Goal: Information Seeking & Learning: Learn about a topic

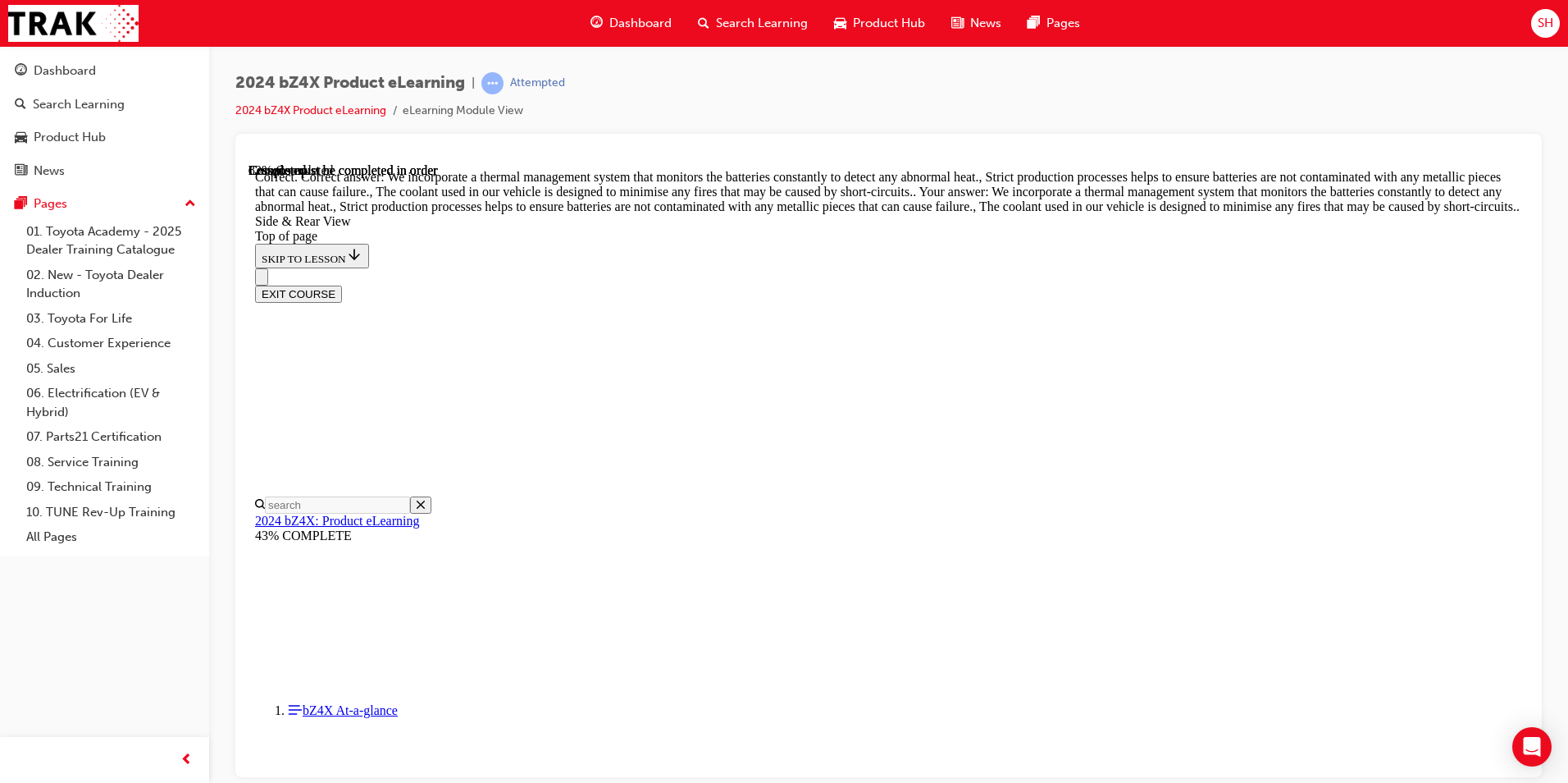
scroll to position [5015, 0]
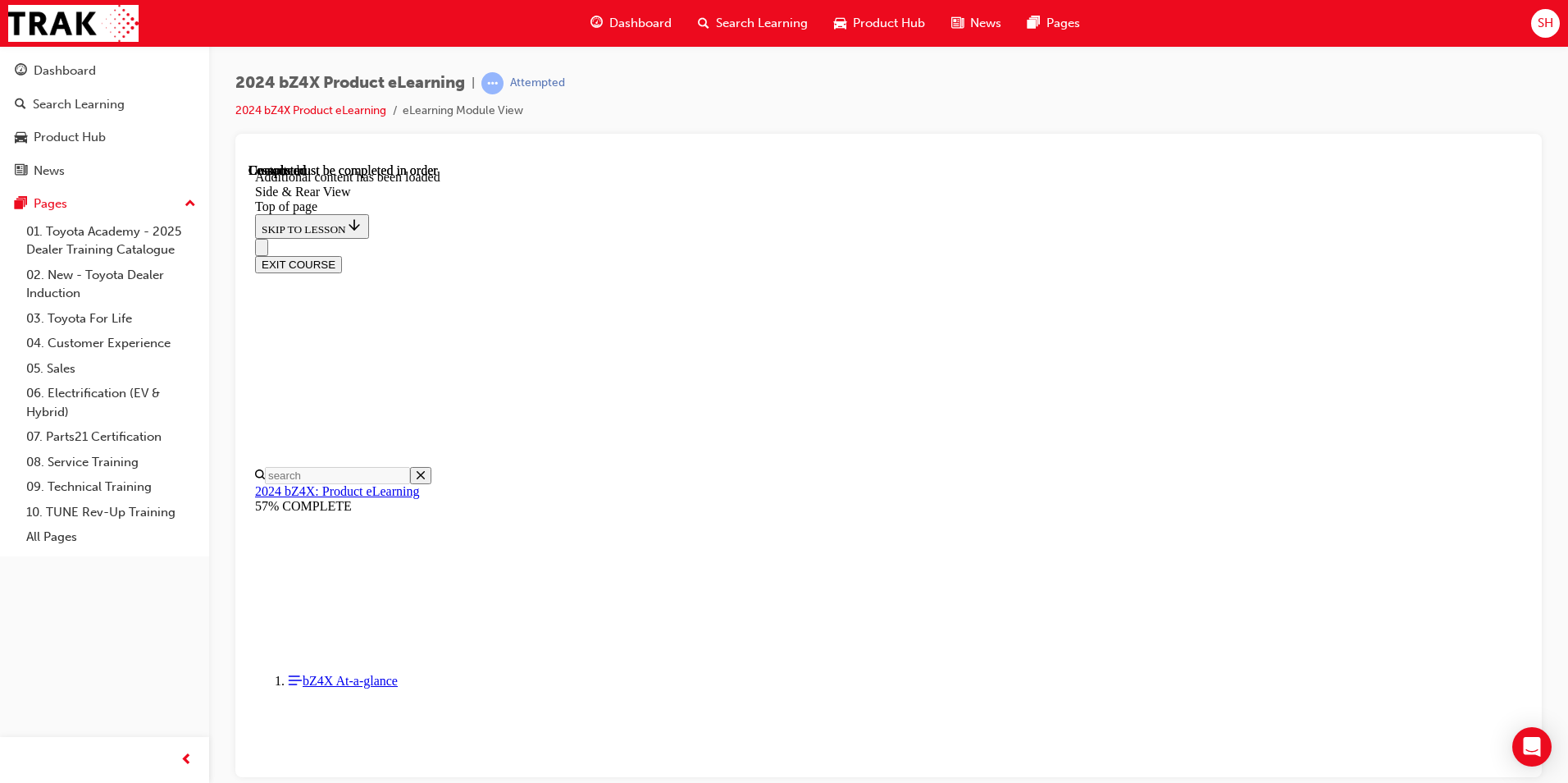
scroll to position [5294, 0]
drag, startPoint x: 1235, startPoint y: 418, endPoint x: 738, endPoint y: 407, distance: 497.1
drag, startPoint x: 738, startPoint y: 407, endPoint x: 748, endPoint y: 417, distance: 14.1
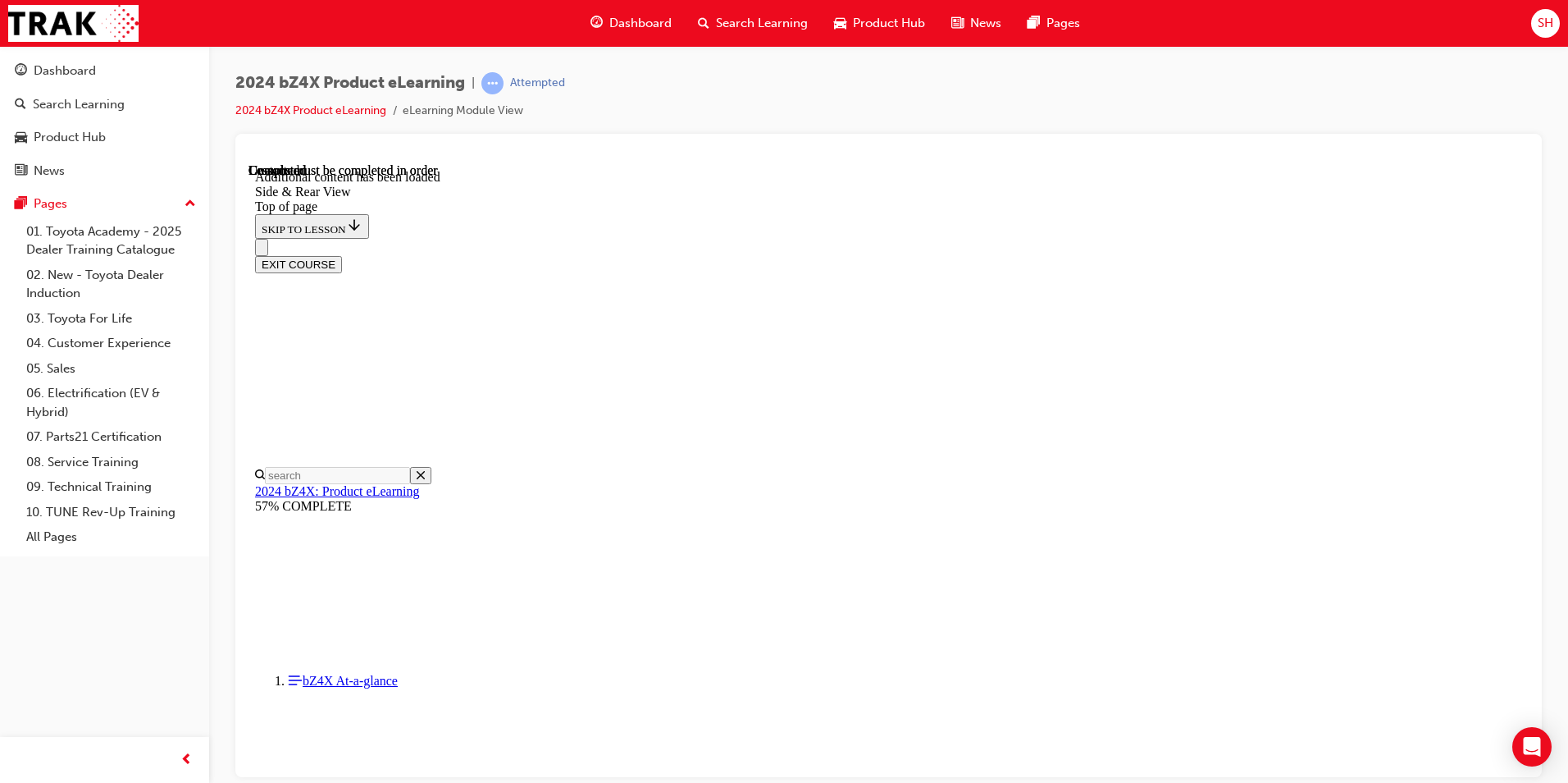
drag, startPoint x: 741, startPoint y: 419, endPoint x: 1276, endPoint y: 431, distance: 535.1
drag, startPoint x: 1276, startPoint y: 431, endPoint x: 1243, endPoint y: 427, distance: 33.2
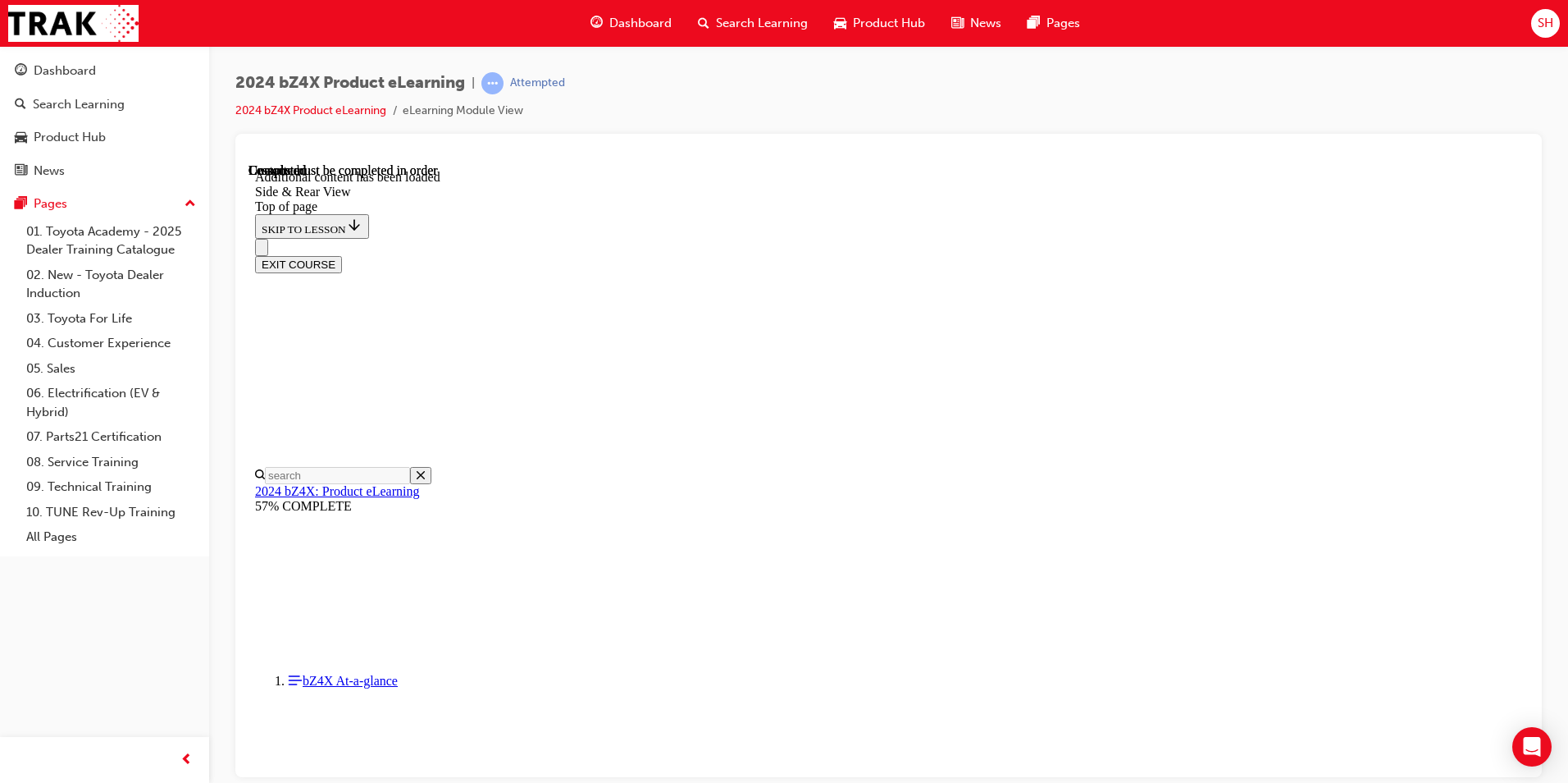
drag, startPoint x: 1241, startPoint y: 425, endPoint x: 700, endPoint y: 421, distance: 541.0
drag, startPoint x: 700, startPoint y: 421, endPoint x: 779, endPoint y: 421, distance: 79.0
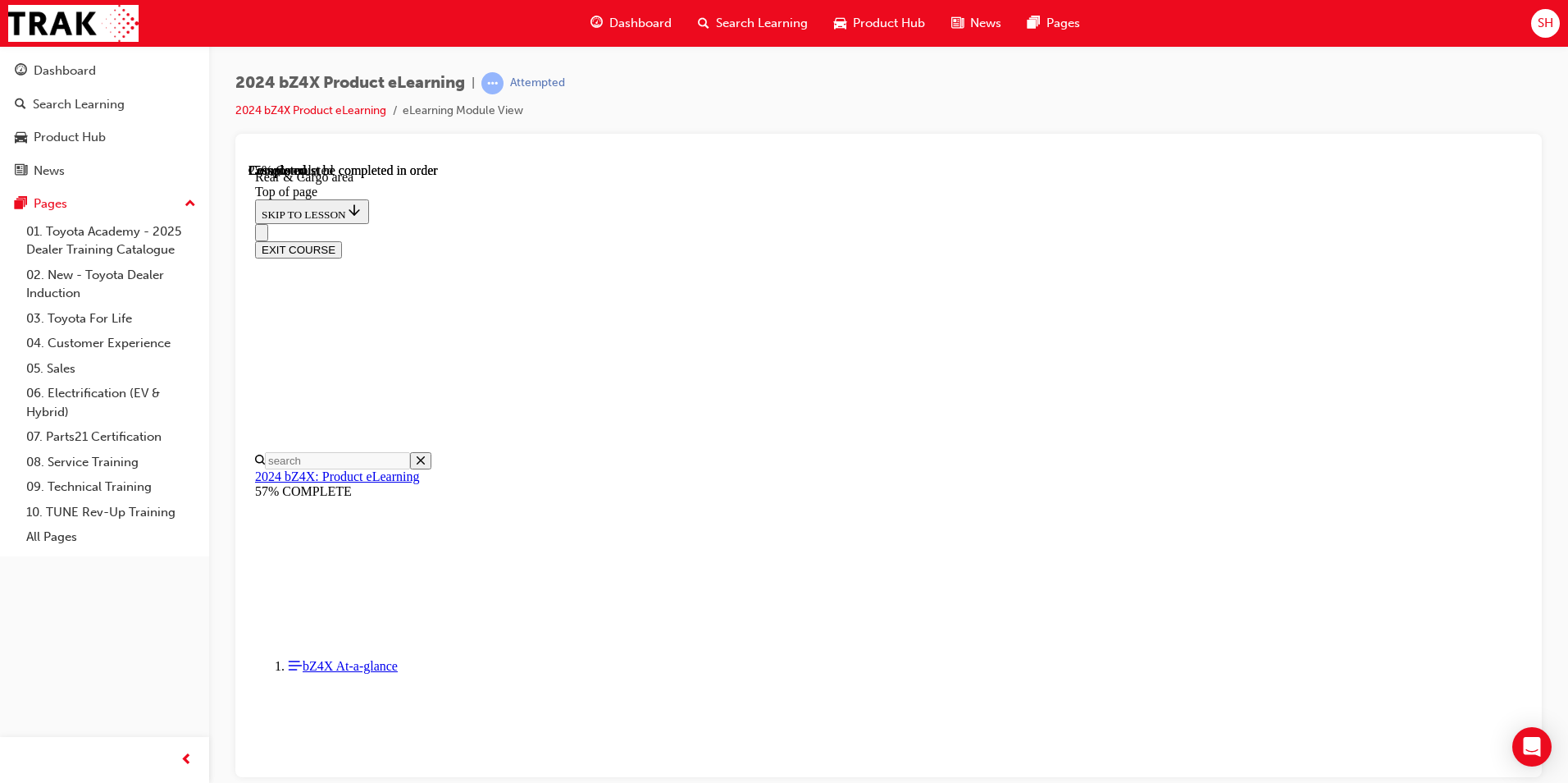
scroll to position [379, 0]
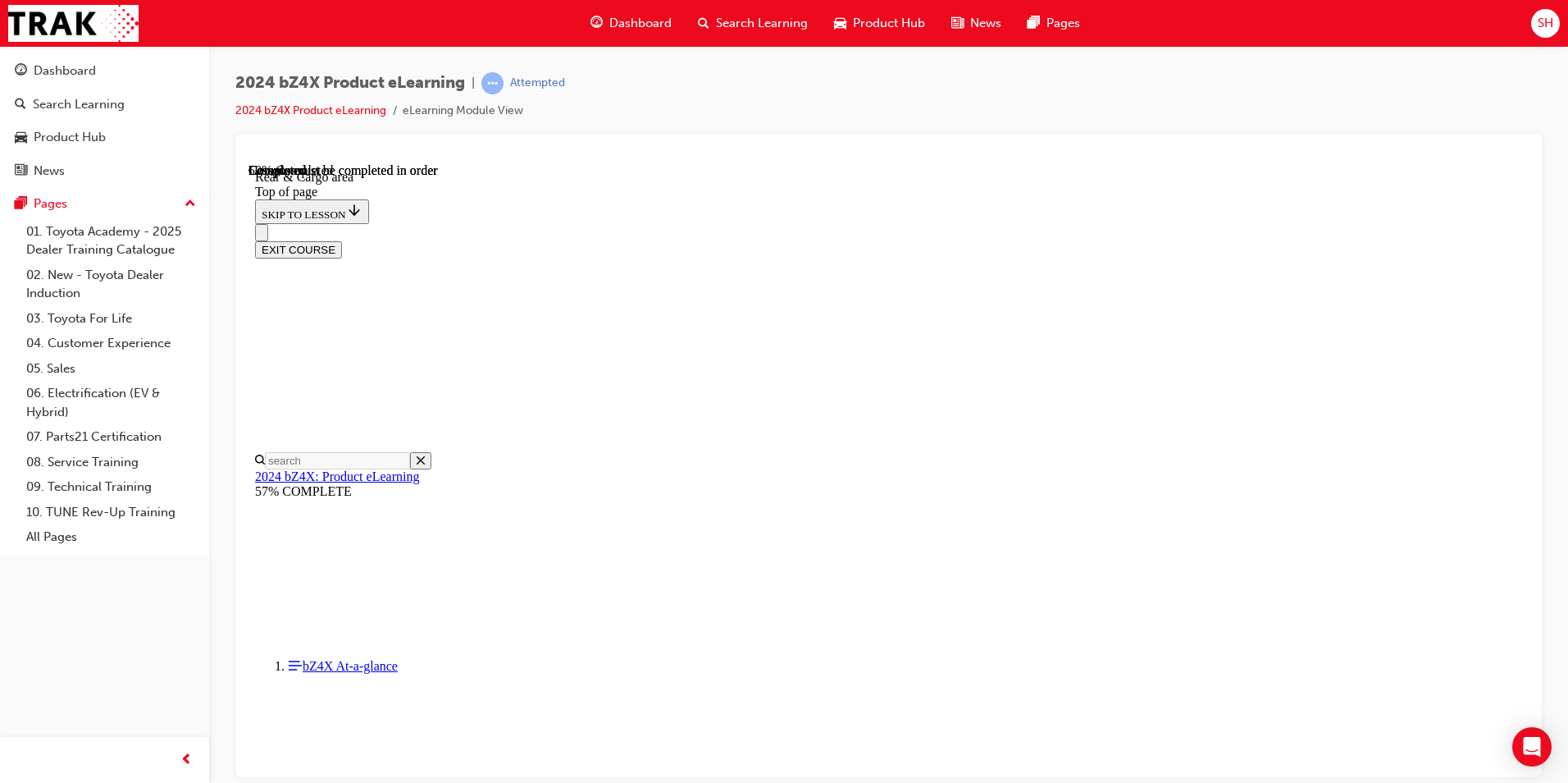
scroll to position [1298, 0]
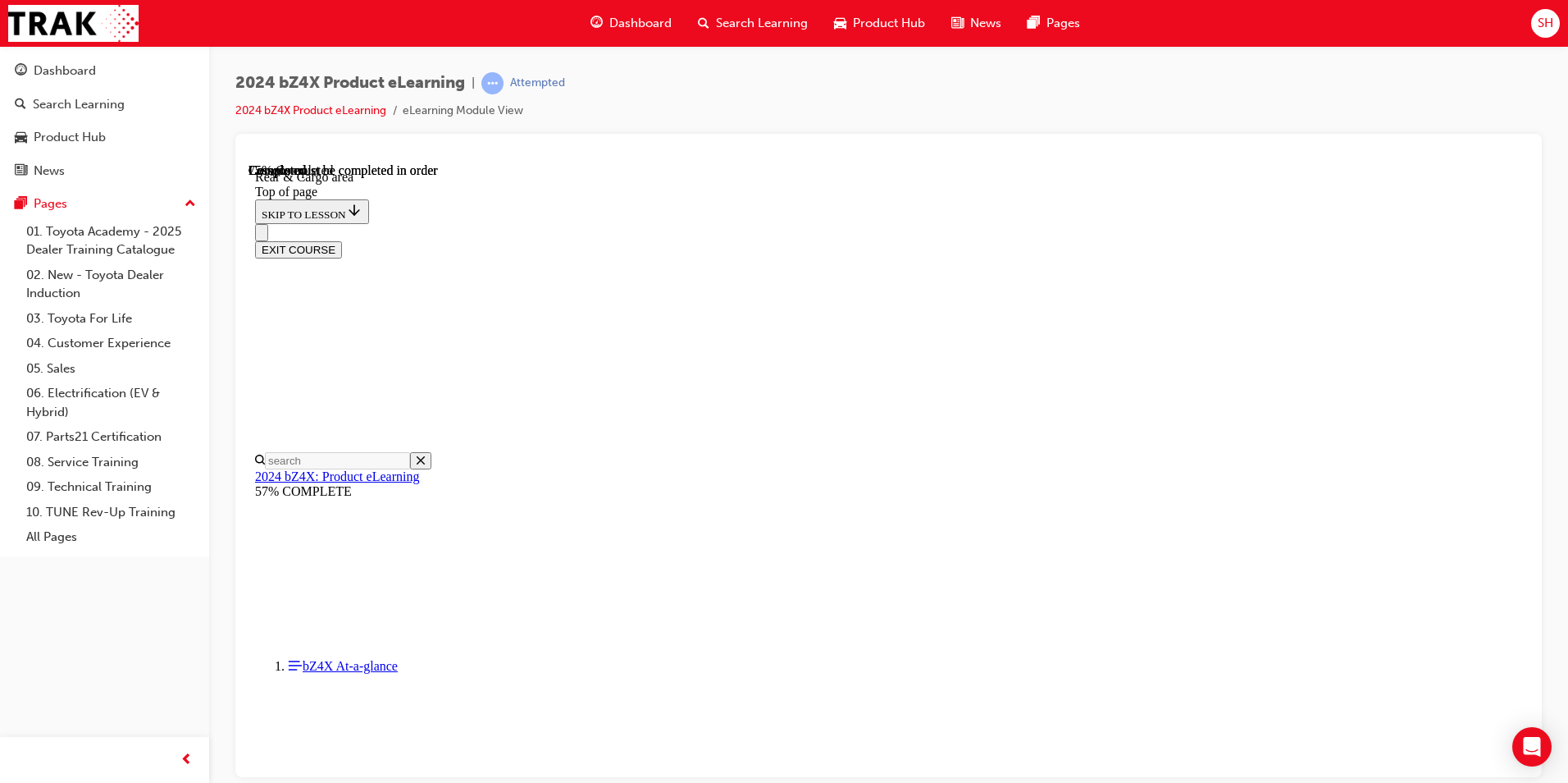
scroll to position [1466, 0]
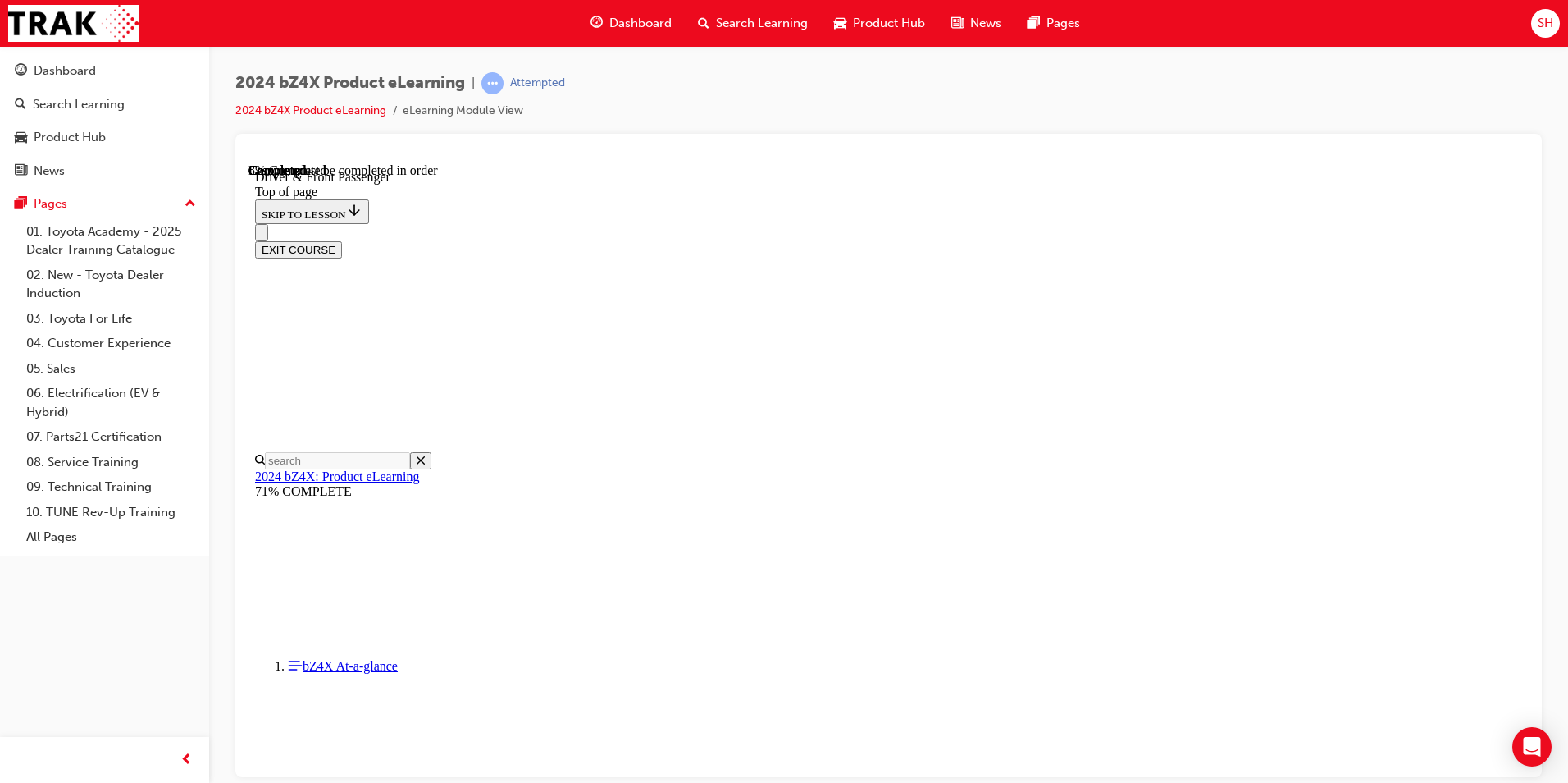
drag, startPoint x: 1018, startPoint y: 365, endPoint x: 1020, endPoint y: 373, distance: 8.2
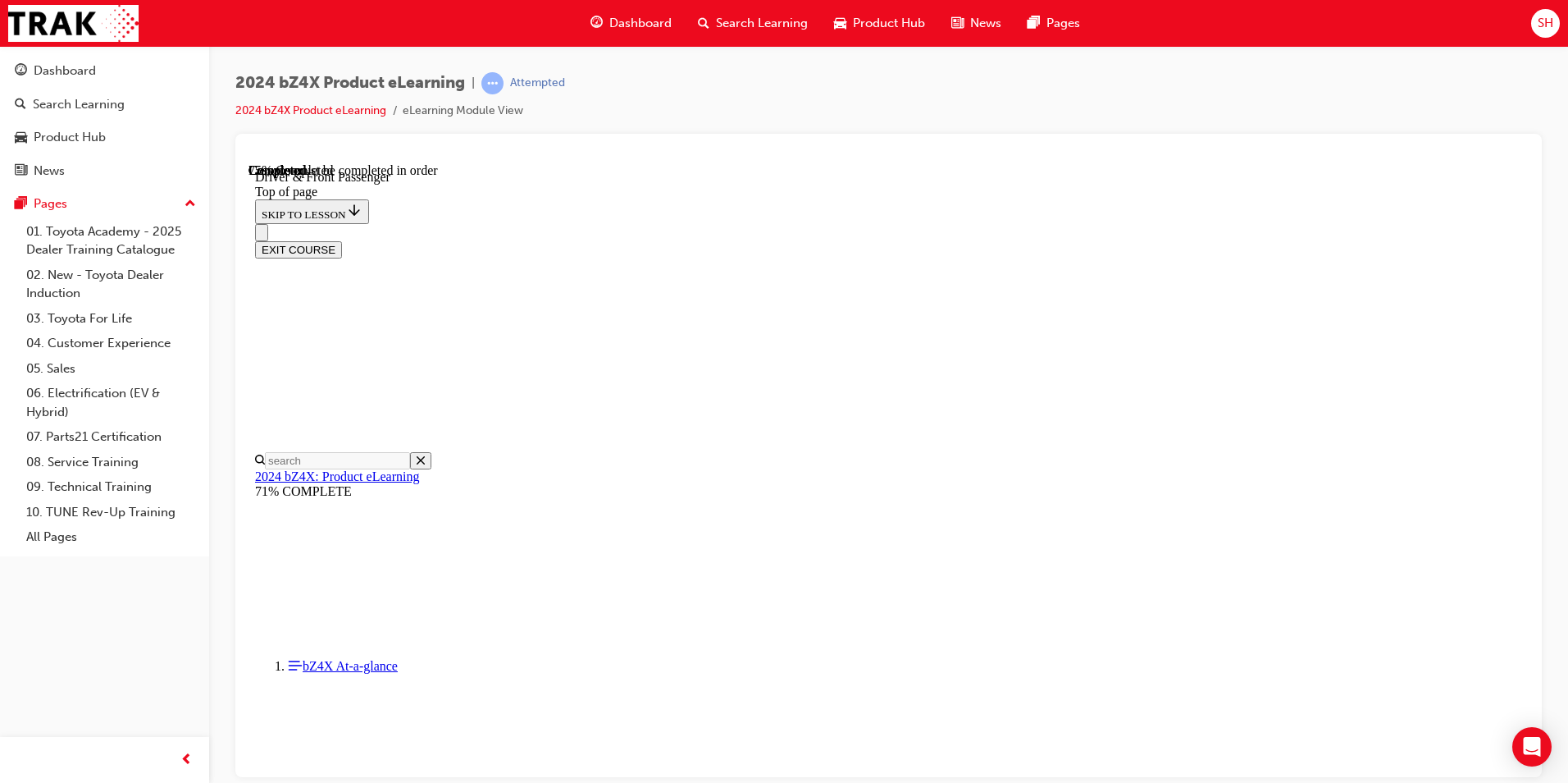
drag, startPoint x: 852, startPoint y: 308, endPoint x: 715, endPoint y: 218, distance: 163.9
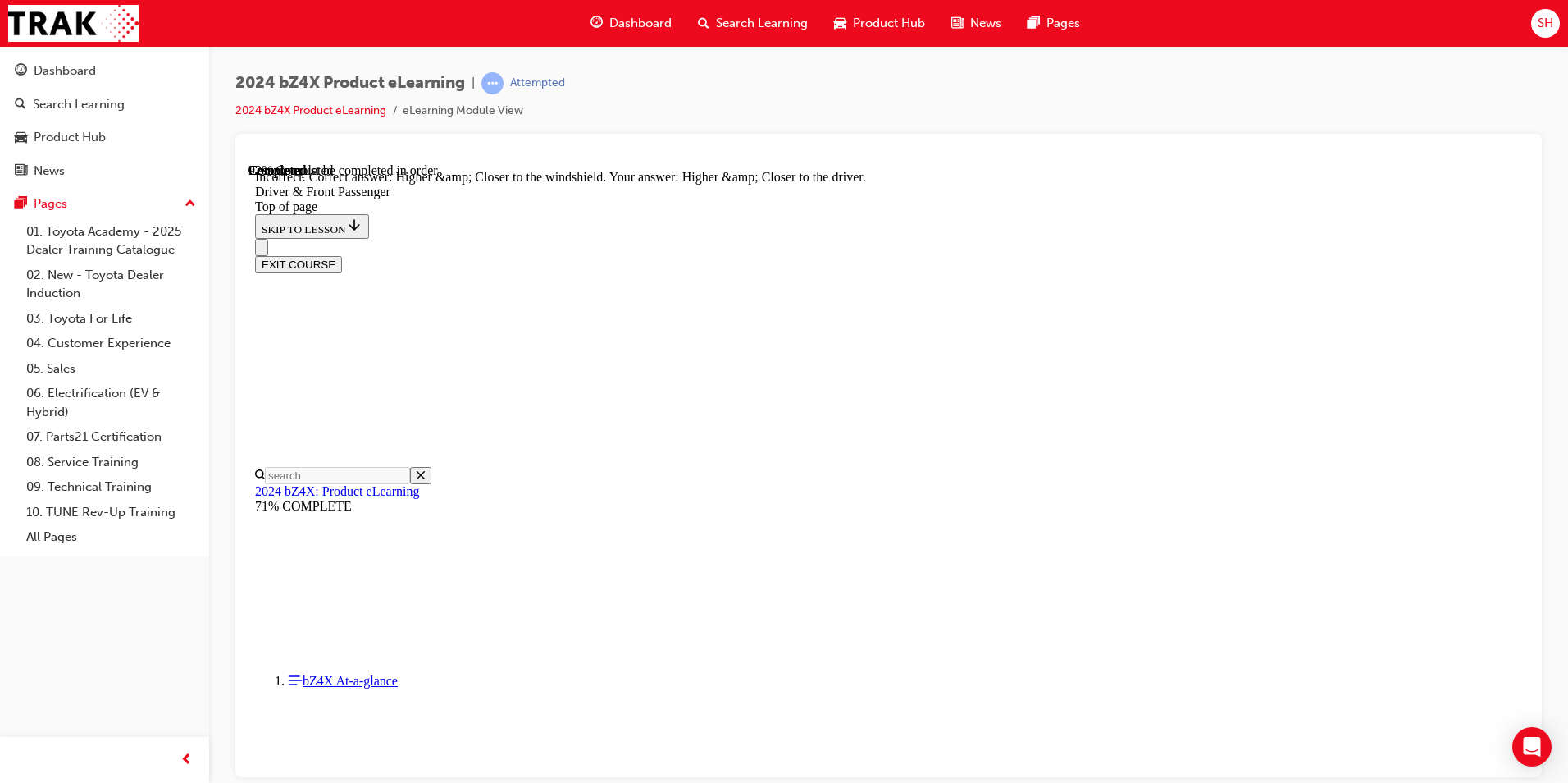
scroll to position [4070, 0]
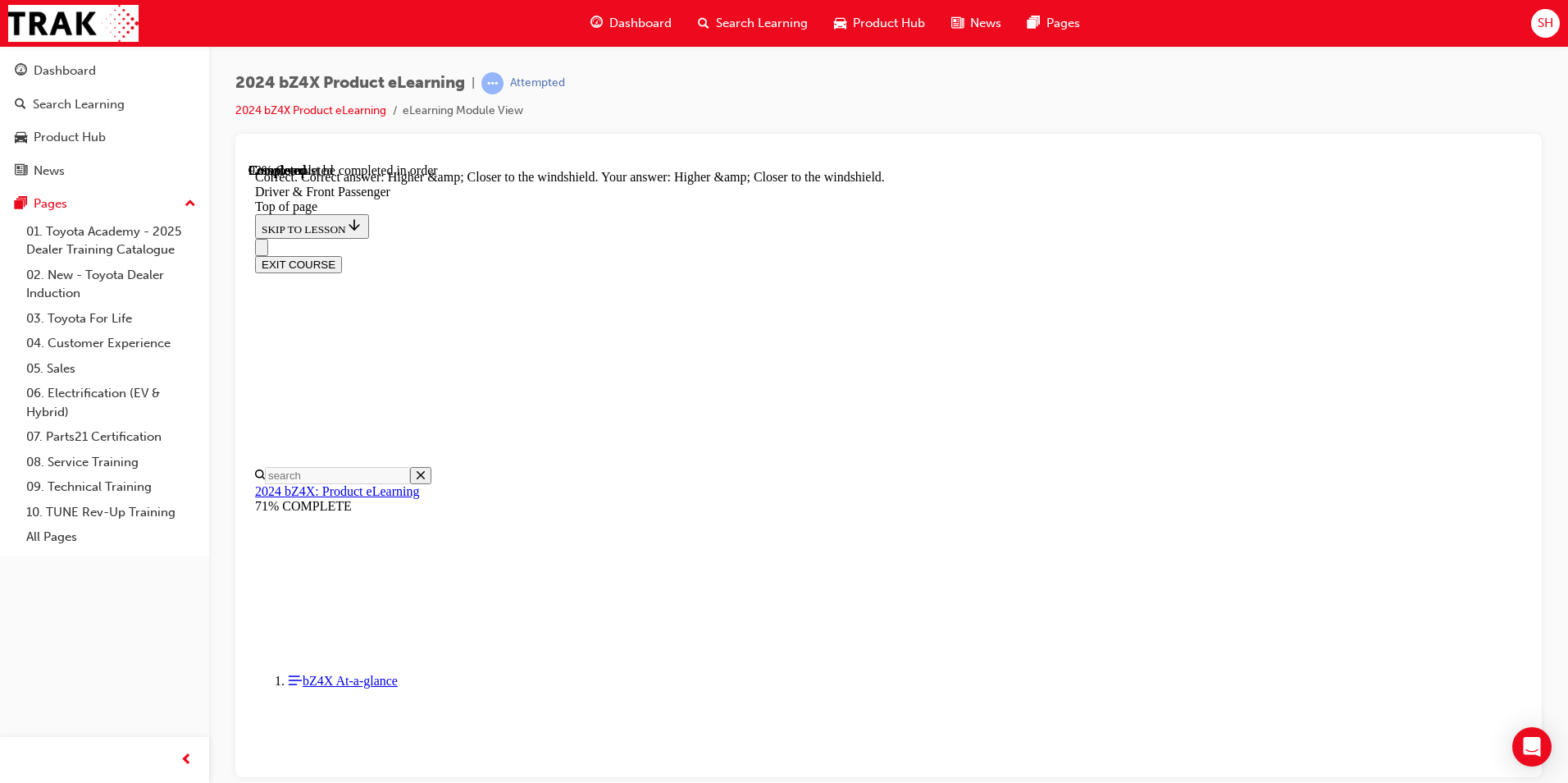
scroll to position [4083, 0]
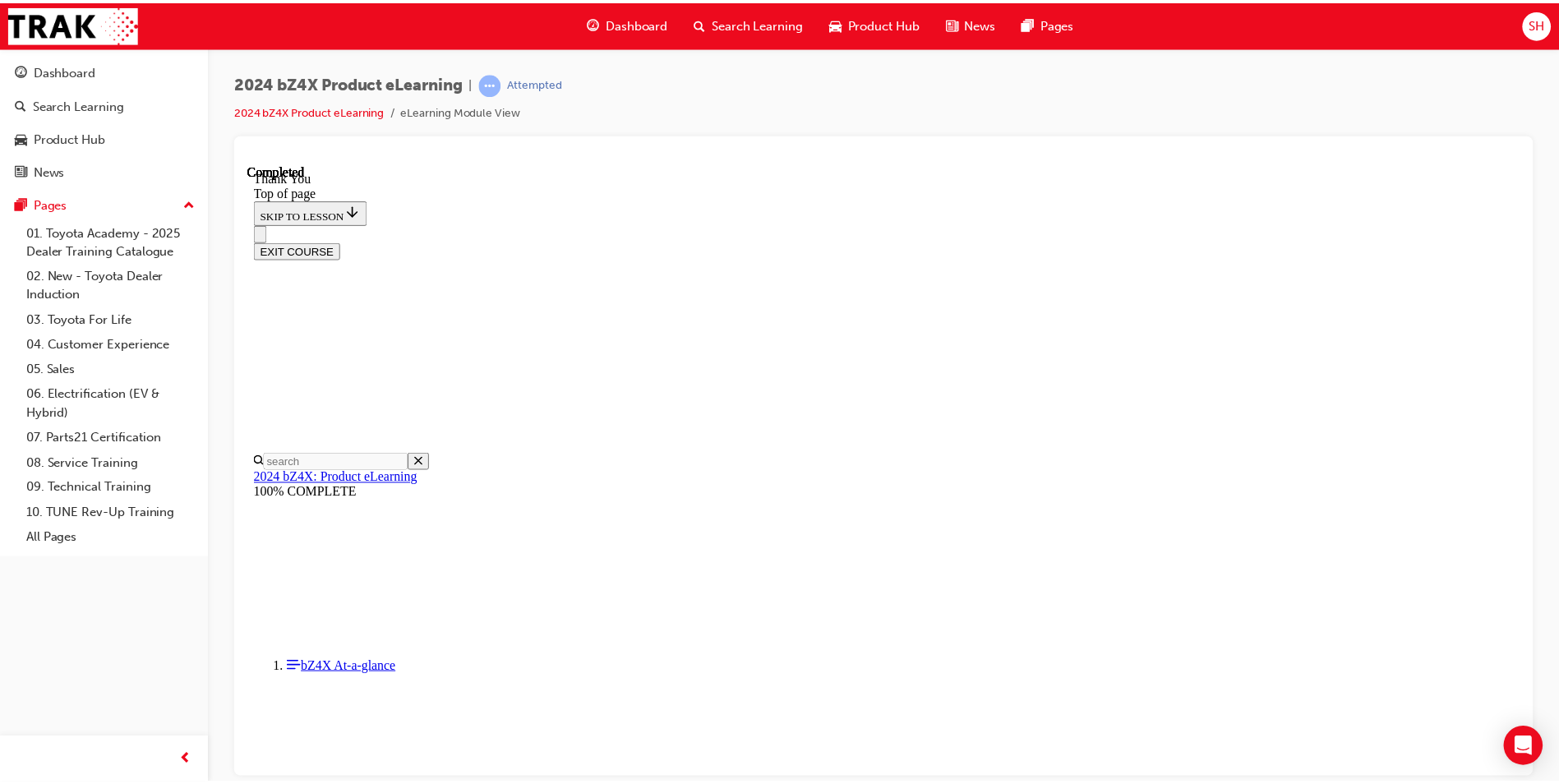
scroll to position [651, 0]
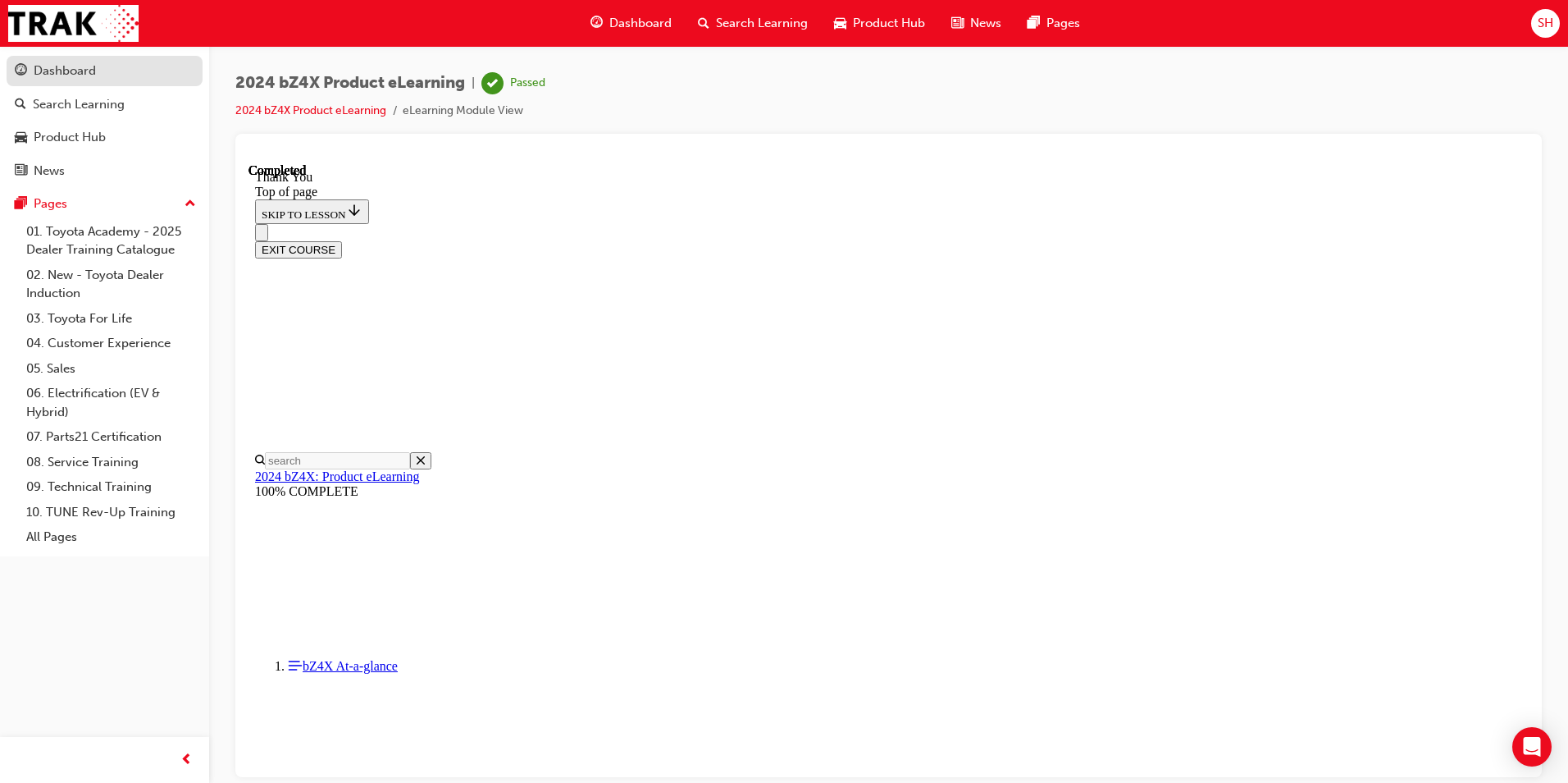
click at [110, 71] on div "Dashboard" at bounding box center [104, 70] width 179 height 20
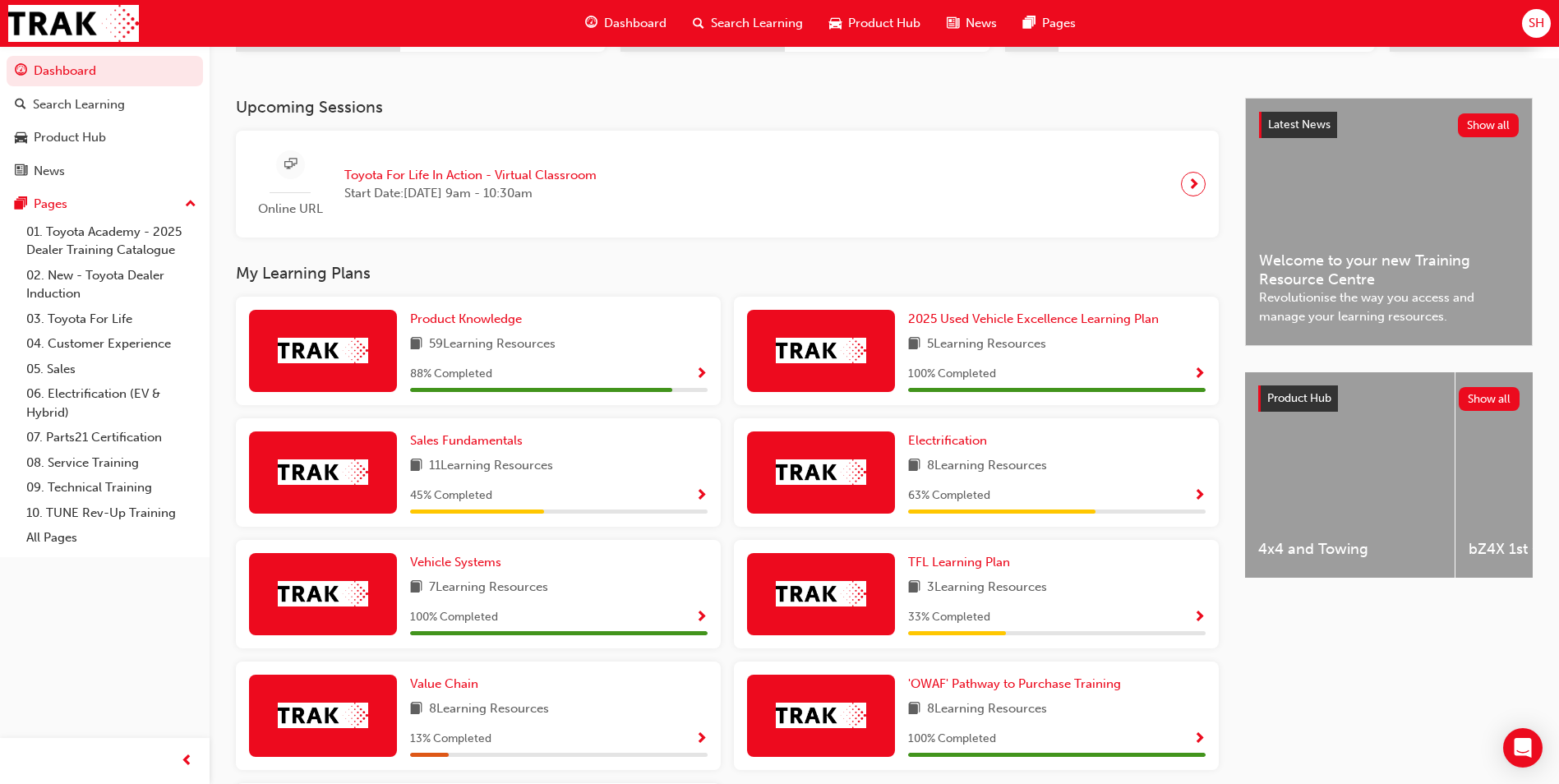
scroll to position [410, 0]
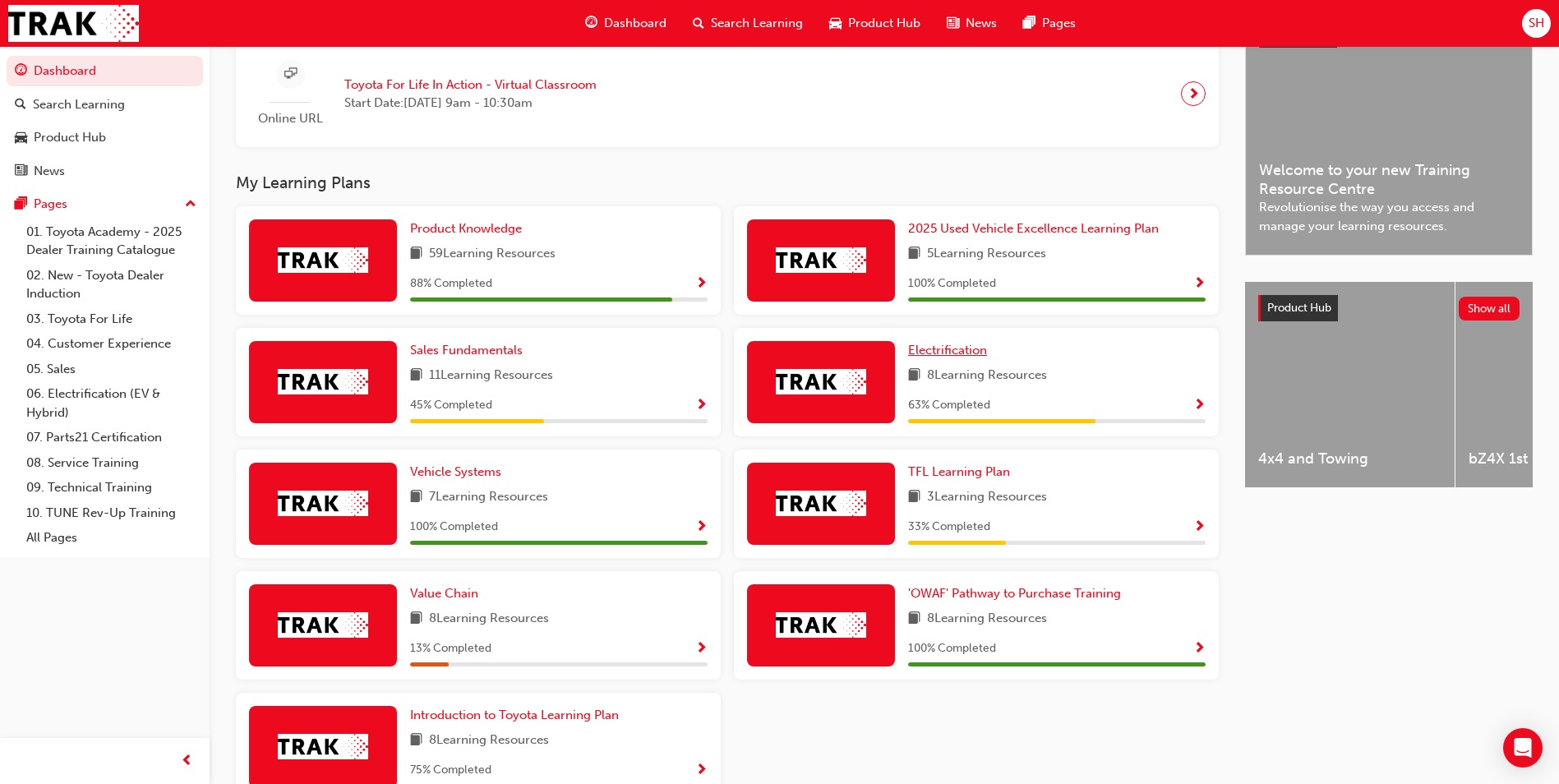
click at [958, 354] on span "Electrification" at bounding box center [948, 349] width 79 height 14
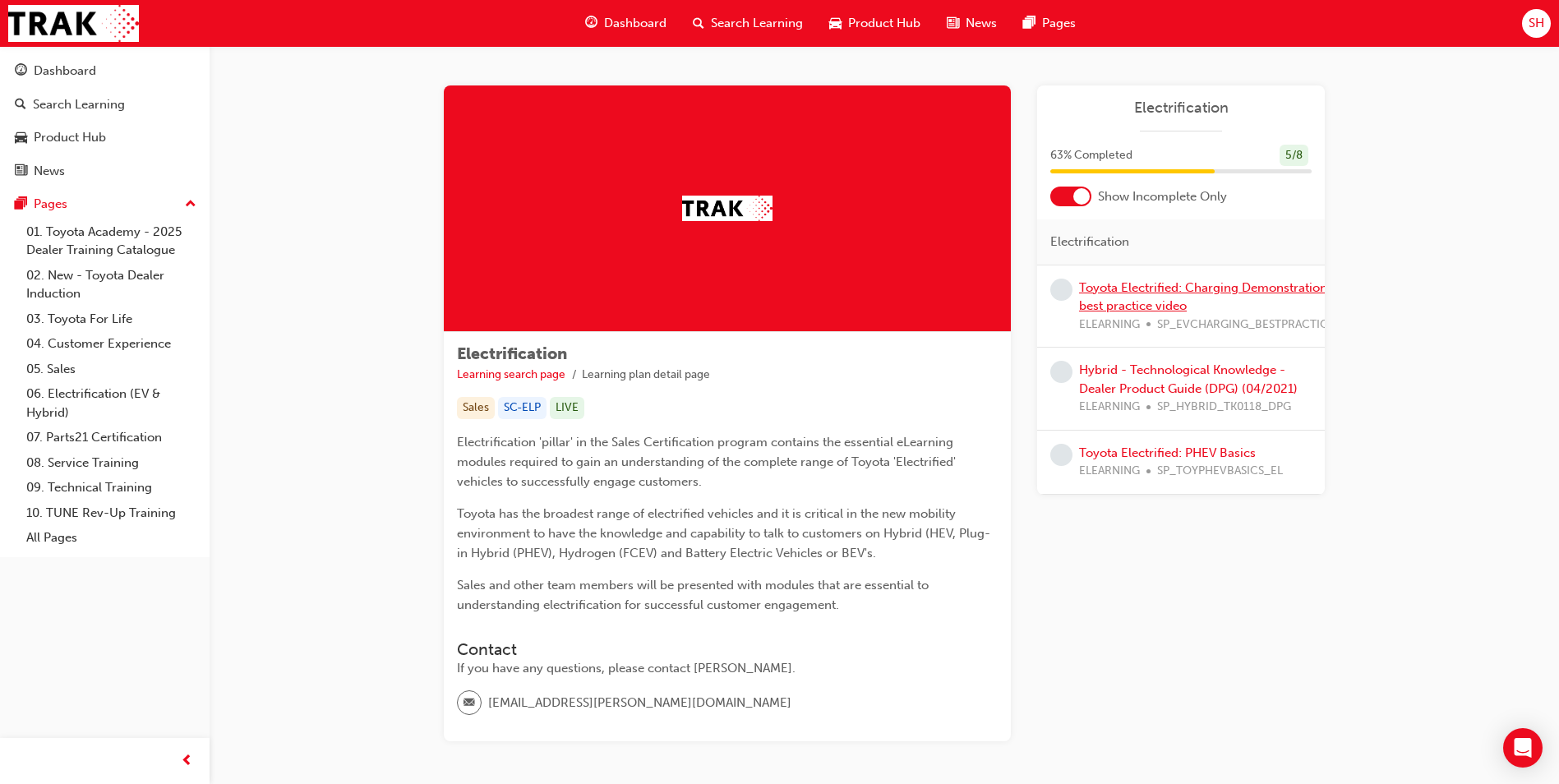
click at [1171, 281] on link "Toyota Electrified: Charging Demonstration best practice video" at bounding box center [1202, 297] width 248 height 34
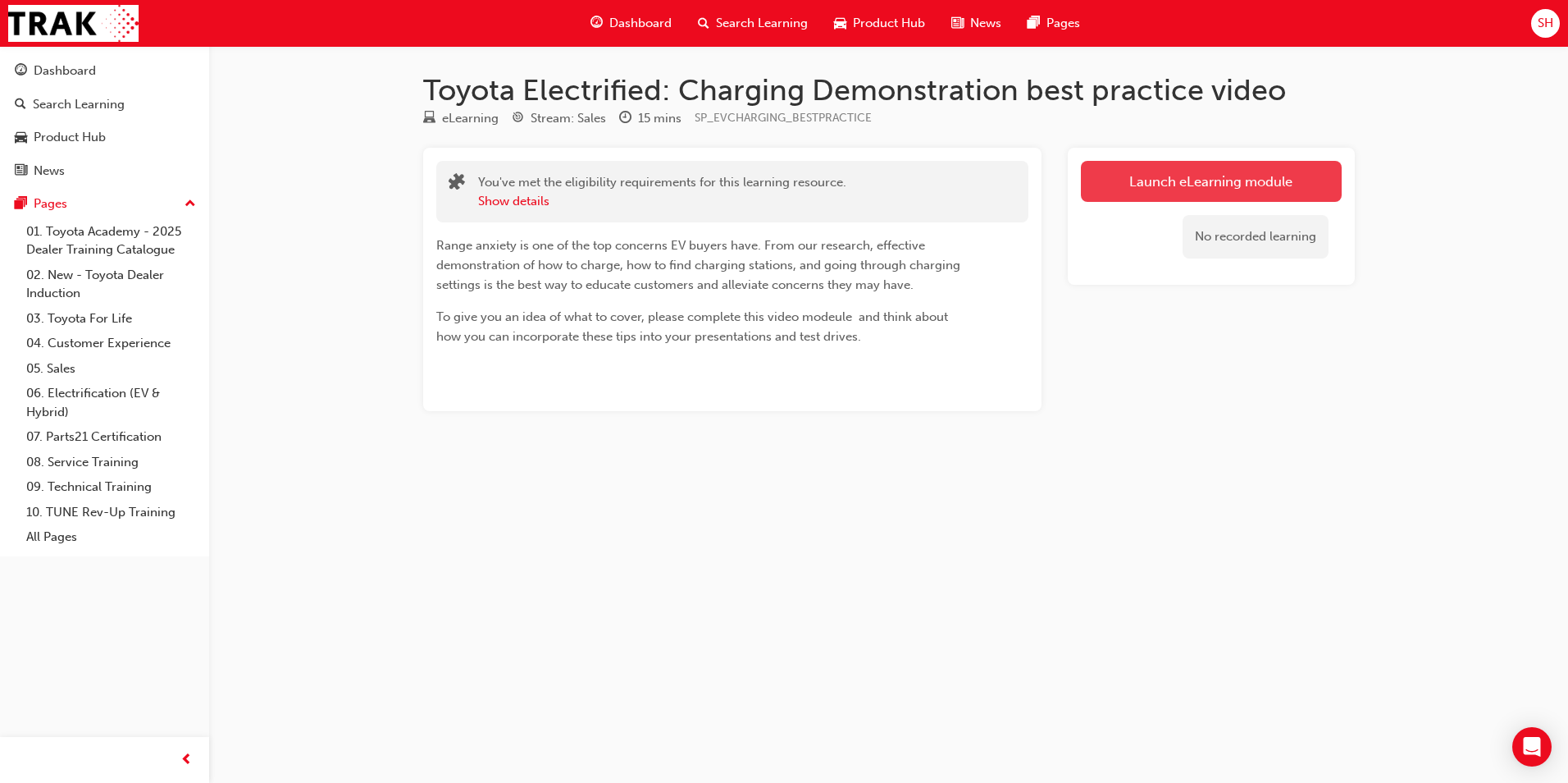
click at [1170, 186] on link "Launch eLearning module" at bounding box center [1212, 181] width 261 height 41
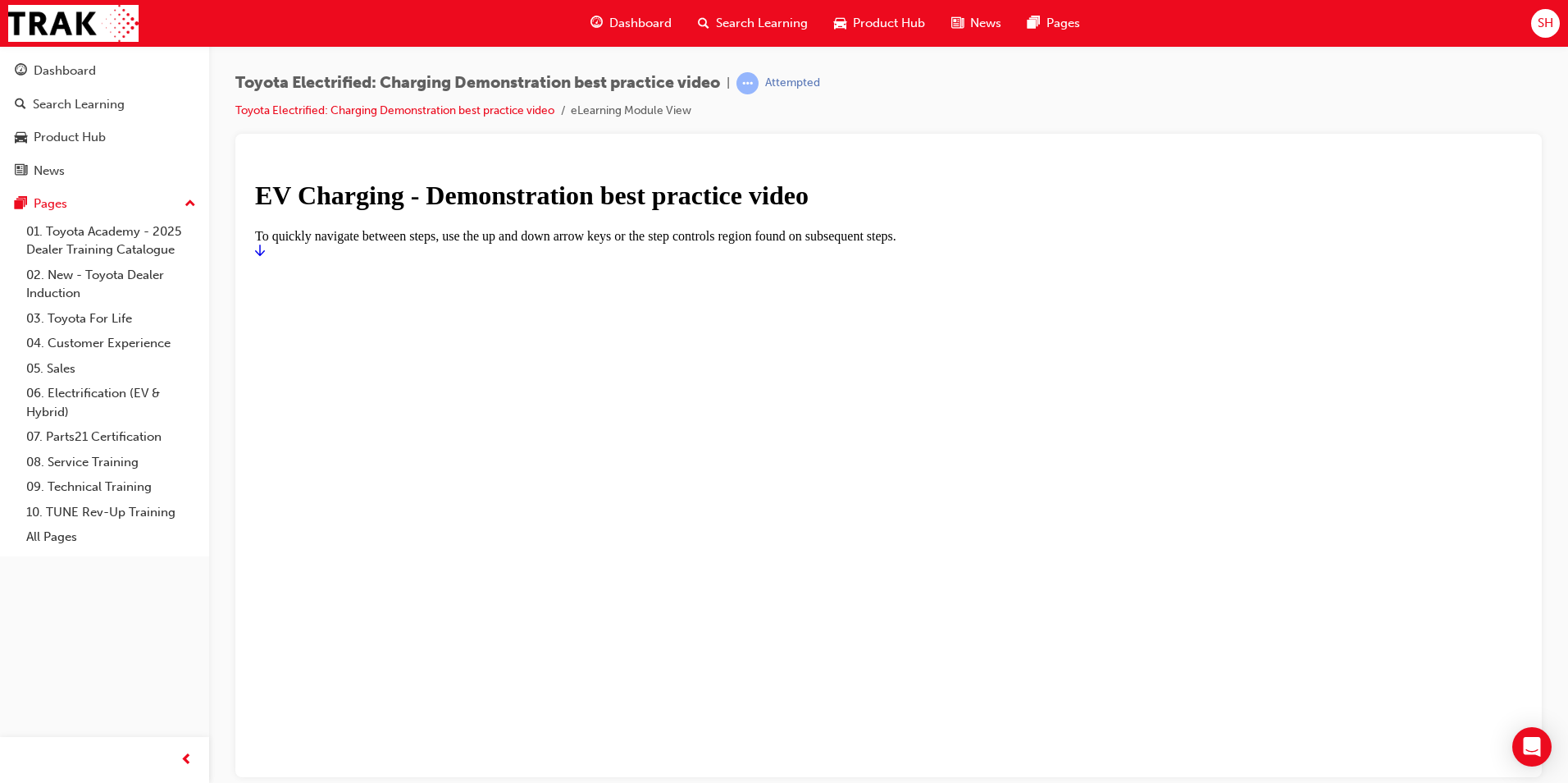
click at [265, 256] on icon "Start" at bounding box center [260, 249] width 10 height 13
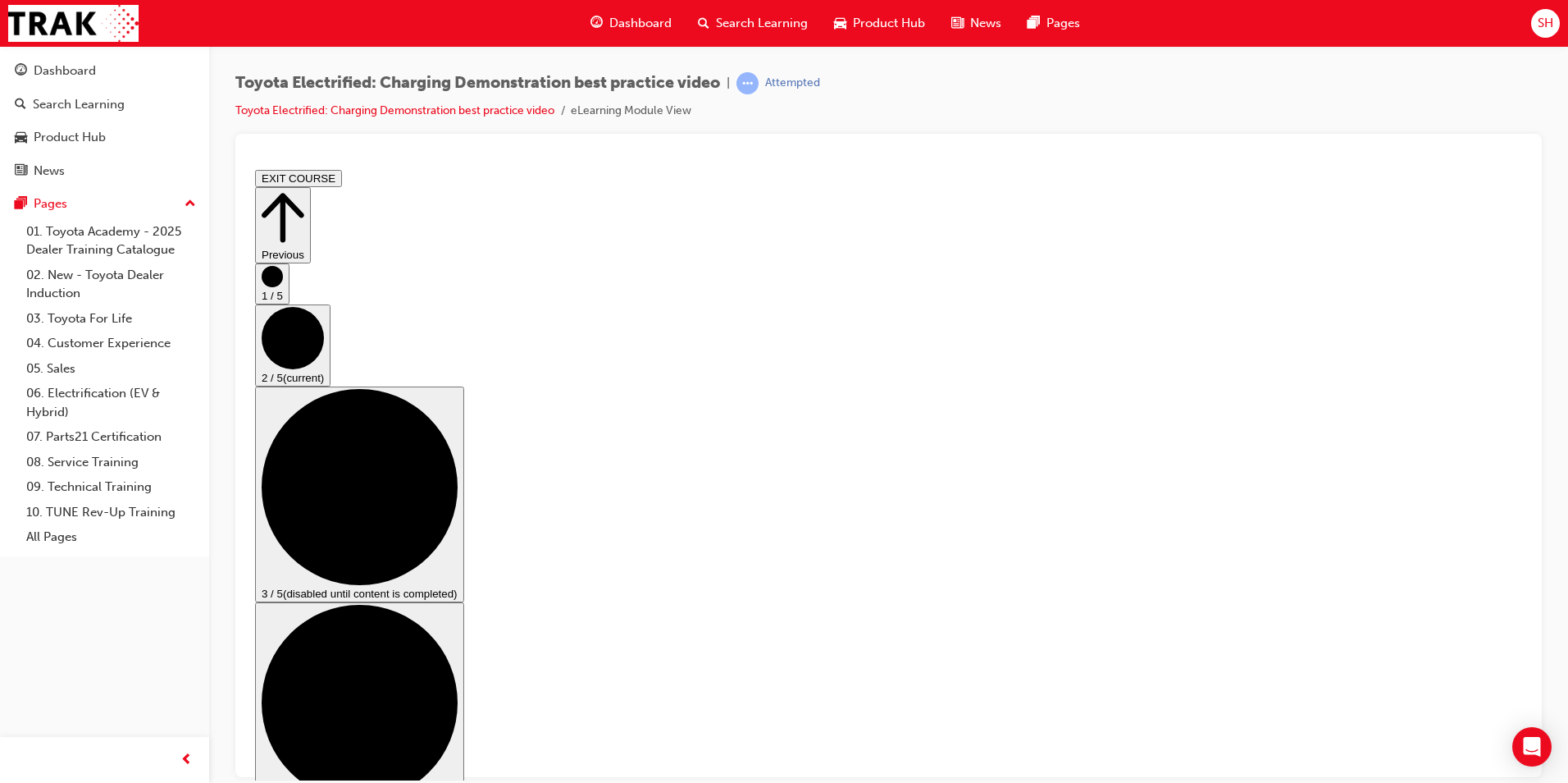
drag, startPoint x: 844, startPoint y: 361, endPoint x: 847, endPoint y: 369, distance: 8.5
